Goal: Task Accomplishment & Management: Manage account settings

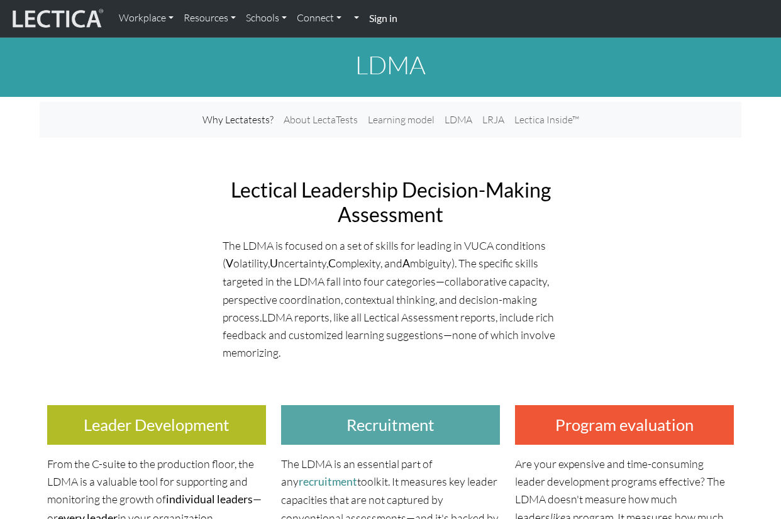
click at [378, 21] on strong "Sign in" at bounding box center [383, 18] width 28 height 12
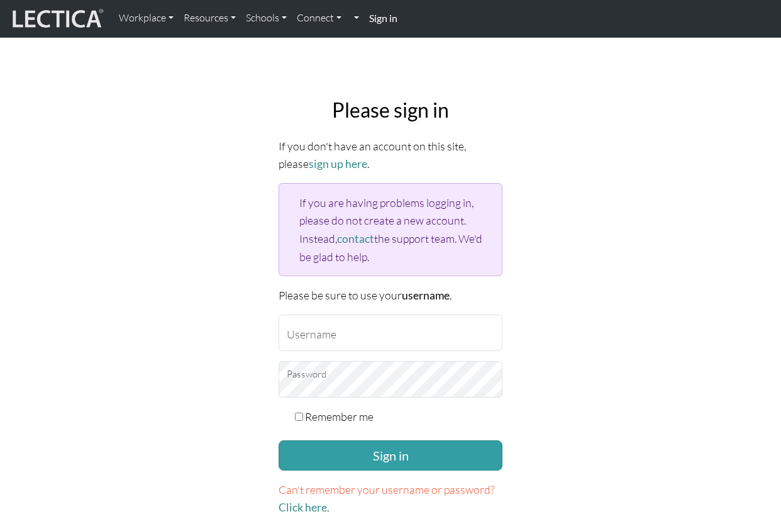
click at [336, 350] on form "If you don't have an account on this site, please sign up here . If you are hav…" at bounding box center [391, 326] width 224 height 379
click at [326, 336] on input "Username" at bounding box center [391, 332] width 224 height 36
type input "zito@google.com"
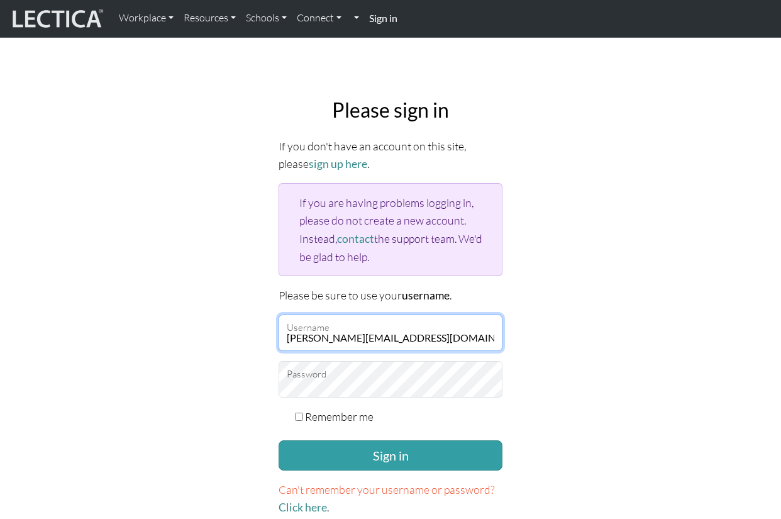
click at [319, 340] on input "zito@google.com" at bounding box center [391, 332] width 224 height 36
click at [311, 514] on div "Please sign in If you don't have an account on this site, please sign up here .…" at bounding box center [390, 307] width 239 height 439
click at [311, 506] on link "Click here" at bounding box center [303, 507] width 48 height 13
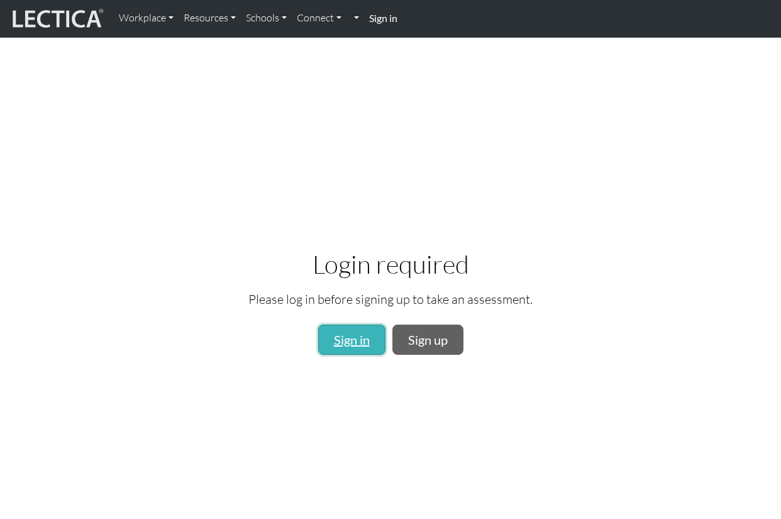
click at [359, 340] on link "Sign in" at bounding box center [351, 340] width 67 height 30
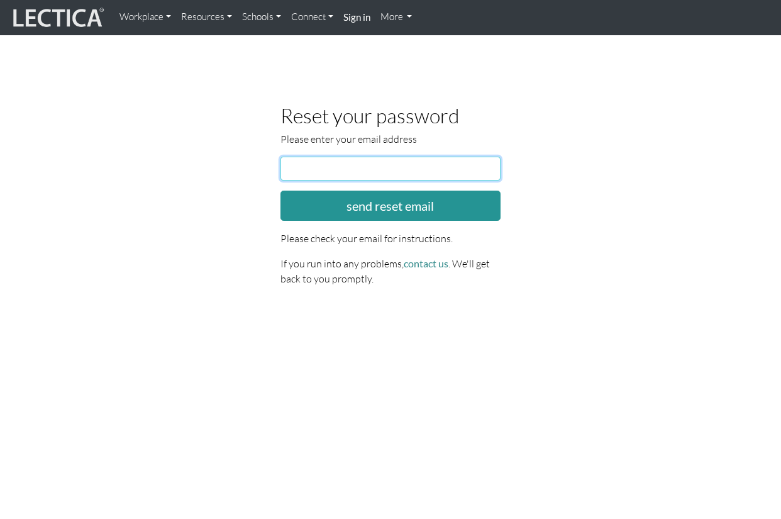
click at [341, 169] on input "email" at bounding box center [390, 169] width 220 height 24
type input "zito@google.com"
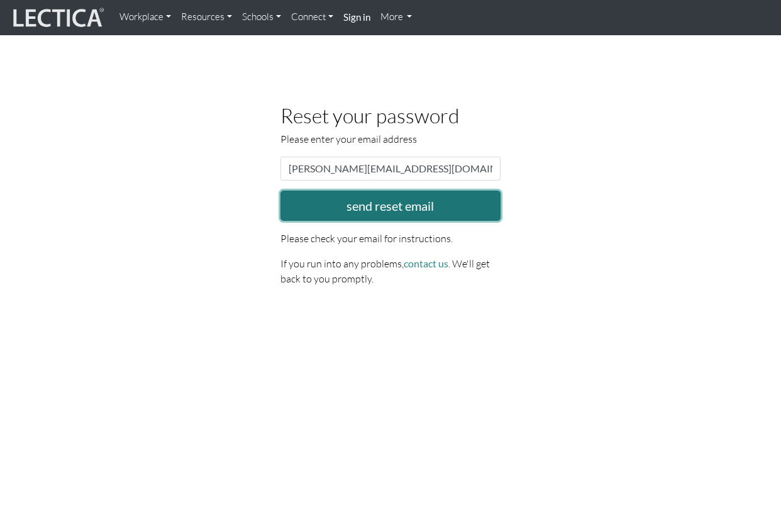
click at [362, 200] on button "send reset email" at bounding box center [390, 206] width 220 height 30
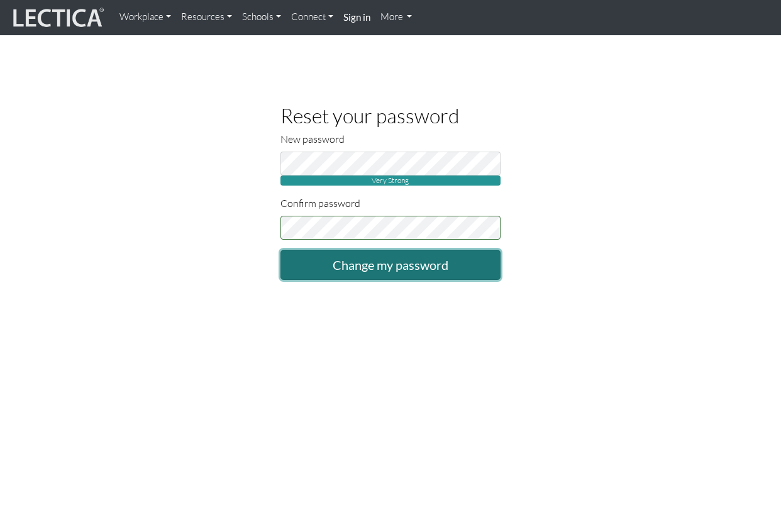
click at [391, 258] on input "Change my password" at bounding box center [390, 265] width 220 height 30
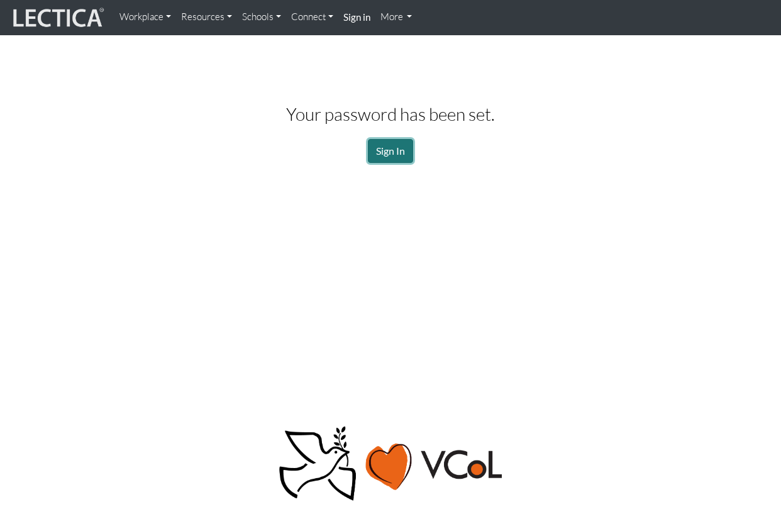
click at [394, 143] on link "Sign In" at bounding box center [390, 151] width 45 height 24
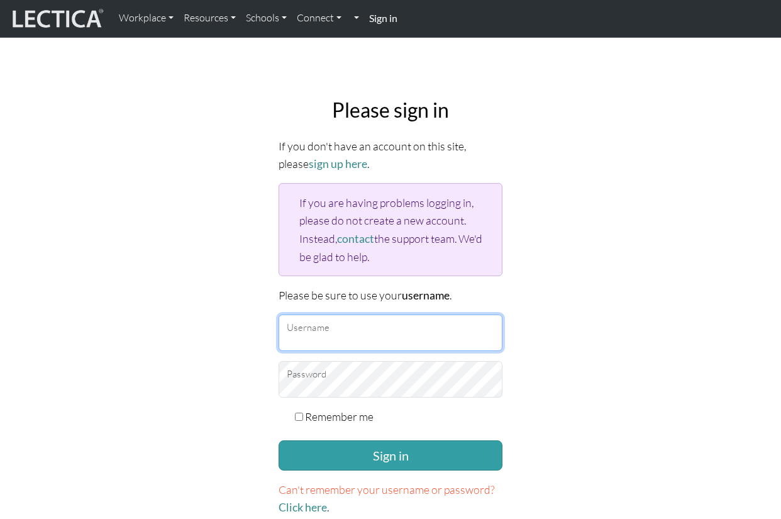
type input "zito@google.com"
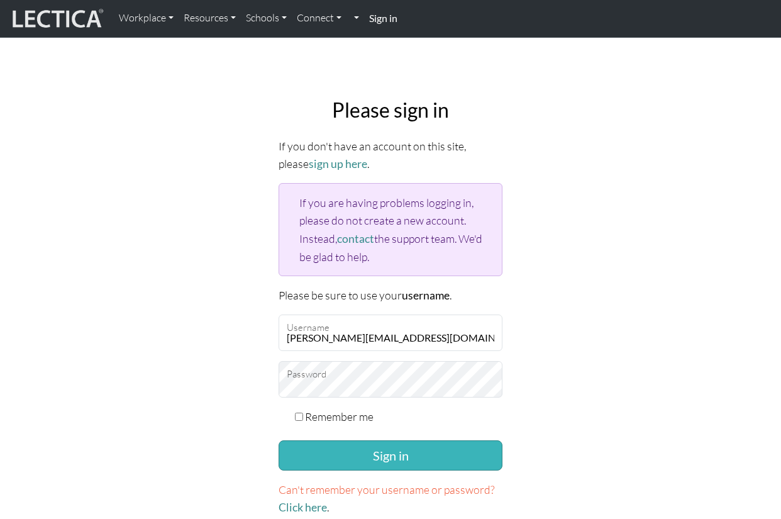
drag, startPoint x: 248, startPoint y: 412, endPoint x: 308, endPoint y: 442, distance: 67.5
click at [248, 412] on div "Please sign in If you don't have an account on this site, please sign up here .…" at bounding box center [390, 307] width 717 height 439
click at [358, 447] on button "Sign in" at bounding box center [391, 455] width 224 height 30
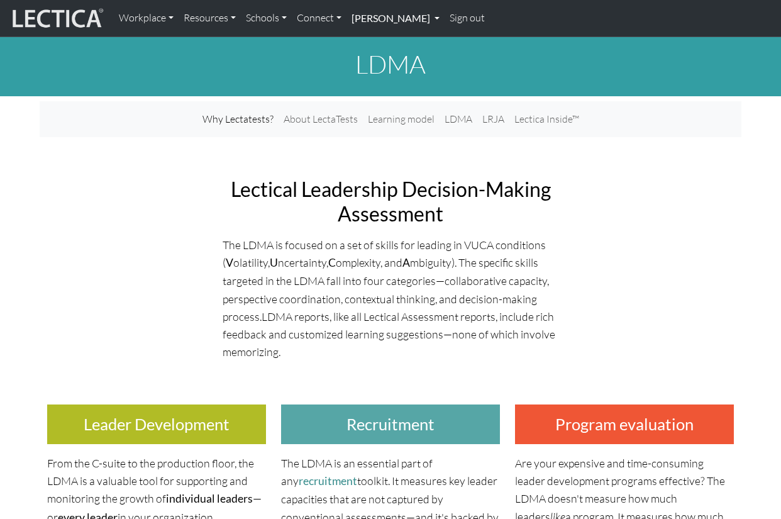
click at [411, 22] on link "[PERSON_NAME]" at bounding box center [396, 18] width 98 height 26
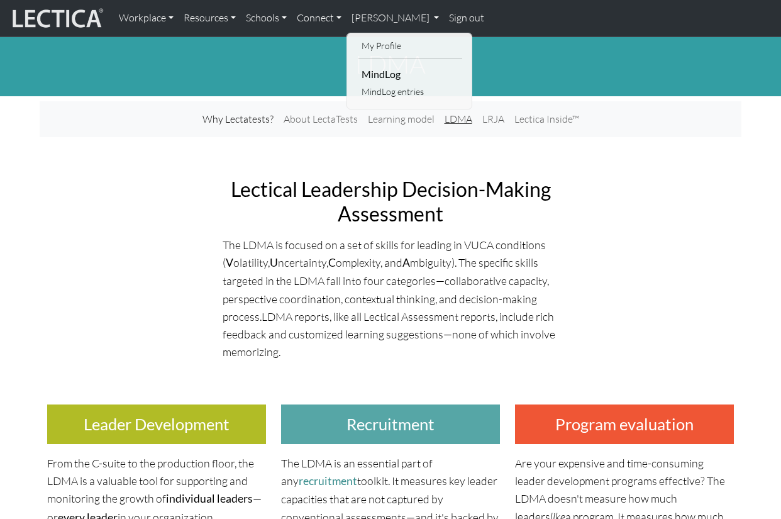
click at [457, 126] on link "LDMA" at bounding box center [459, 119] width 38 height 26
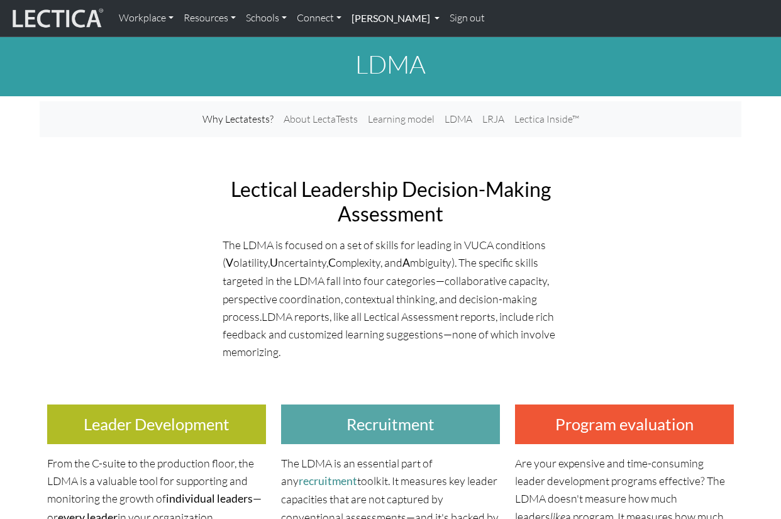
click at [414, 21] on link "[PERSON_NAME]" at bounding box center [396, 18] width 98 height 26
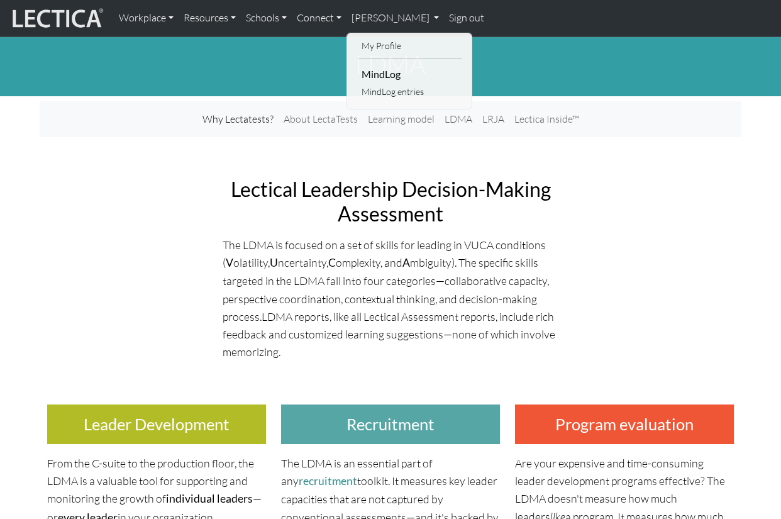
click at [382, 238] on p "The LDMA is focused on a set of skills for leading in VUCA conditions ( V olati…" at bounding box center [391, 298] width 336 height 125
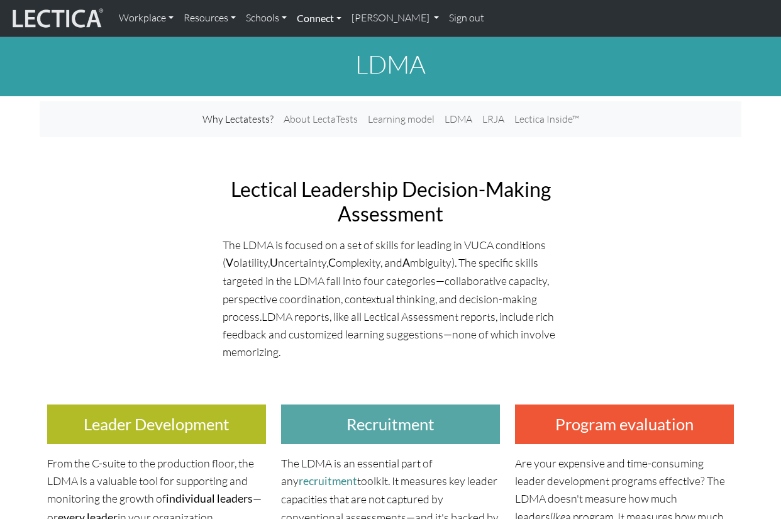
click at [333, 18] on link "Connect" at bounding box center [319, 18] width 55 height 26
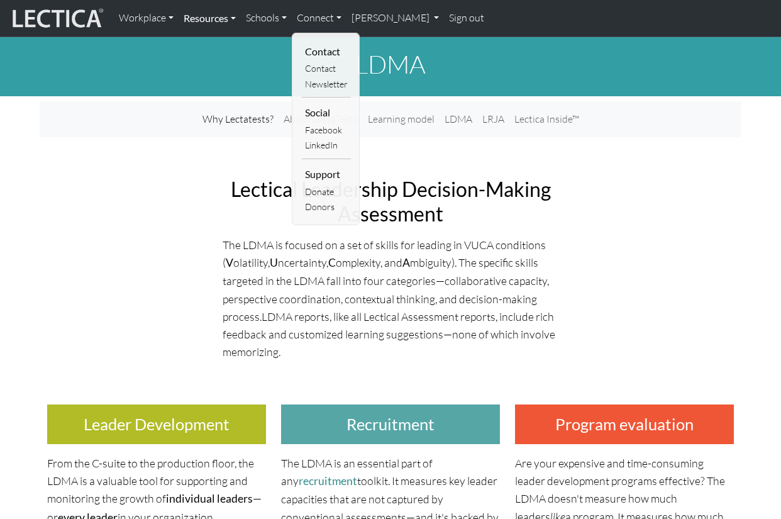
click at [216, 24] on link "Resources" at bounding box center [210, 18] width 62 height 26
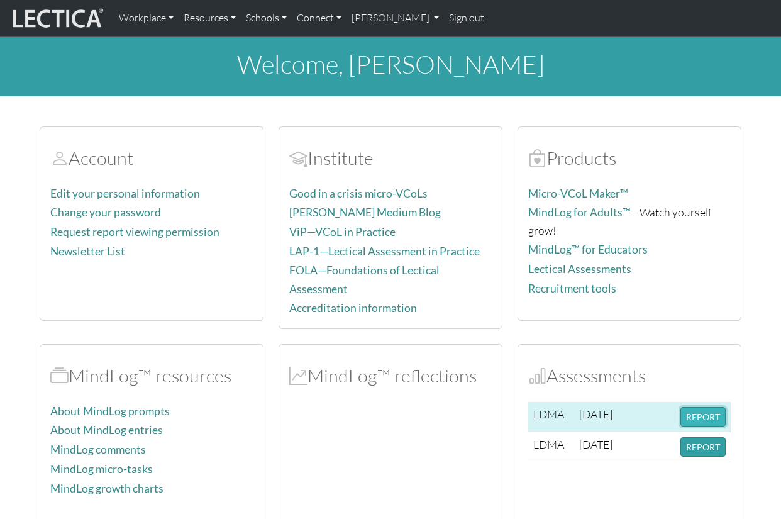
click at [716, 416] on button "REPORT" at bounding box center [702, 416] width 45 height 19
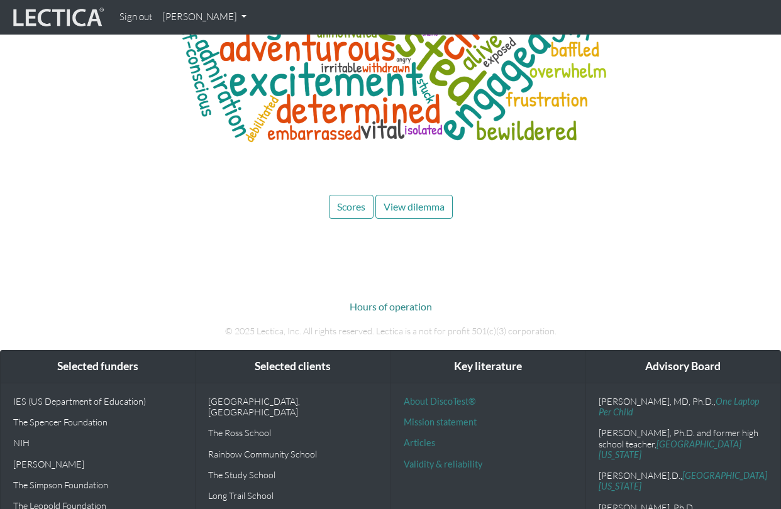
scroll to position [5022, 0]
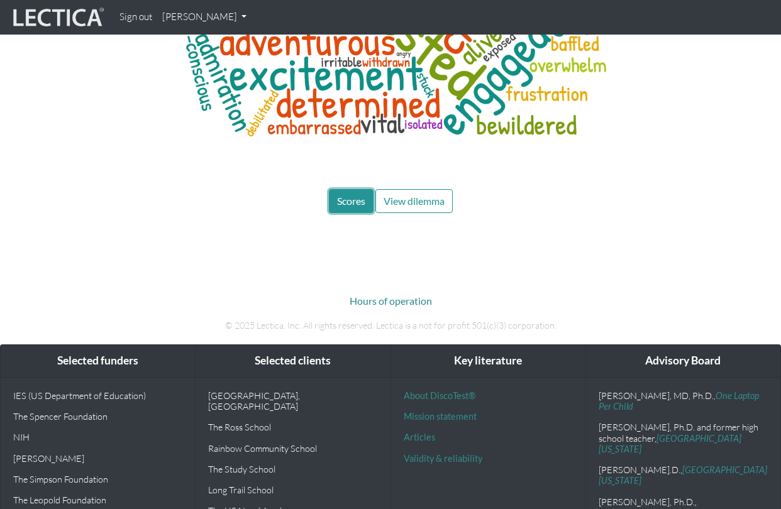
click at [337, 195] on span "Scores" at bounding box center [351, 201] width 28 height 12
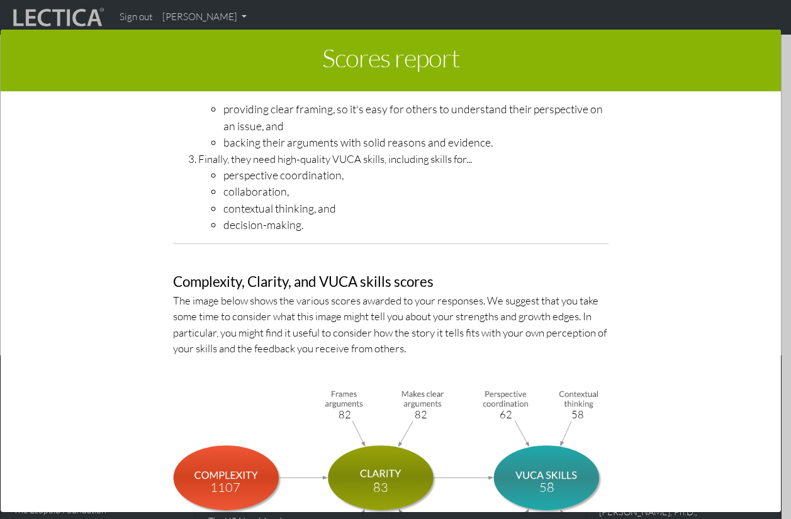
scroll to position [5283, 0]
